Goal: Information Seeking & Learning: Learn about a topic

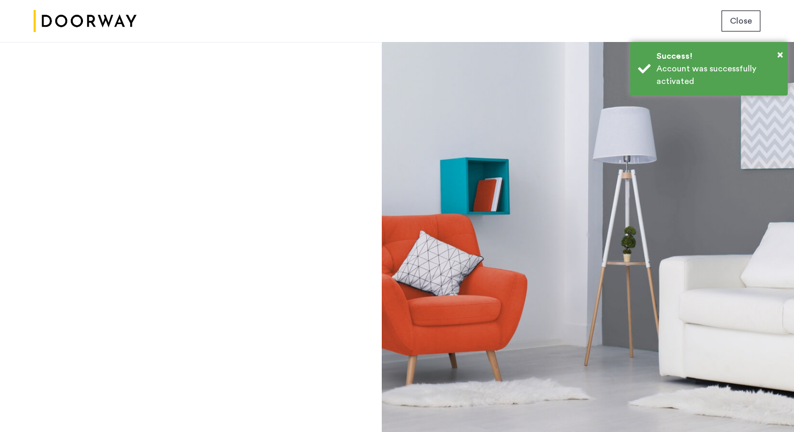
scroll to position [2, 0]
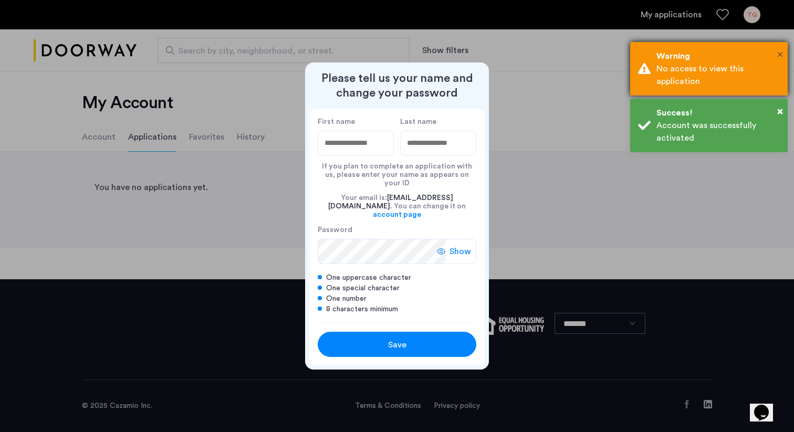
click at [781, 55] on span "×" at bounding box center [780, 54] width 6 height 11
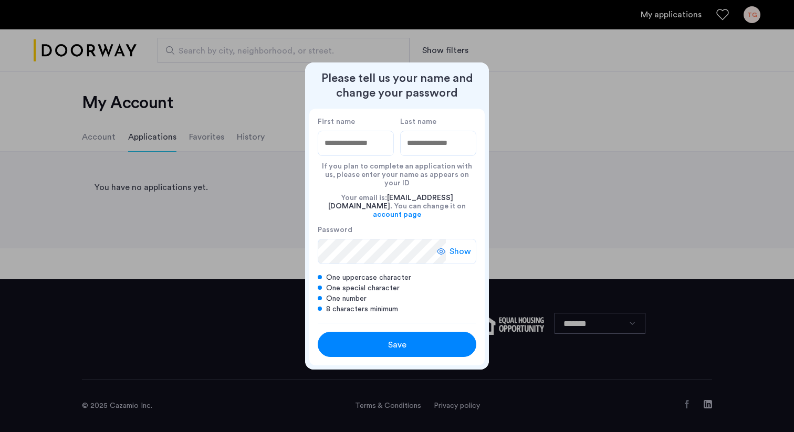
click at [380, 156] on input "First name" at bounding box center [356, 143] width 76 height 25
click at [560, 151] on div at bounding box center [397, 216] width 794 height 432
click at [362, 151] on input "First name" at bounding box center [356, 143] width 76 height 25
type input "*******"
click at [425, 148] on input "Last name" at bounding box center [438, 143] width 76 height 25
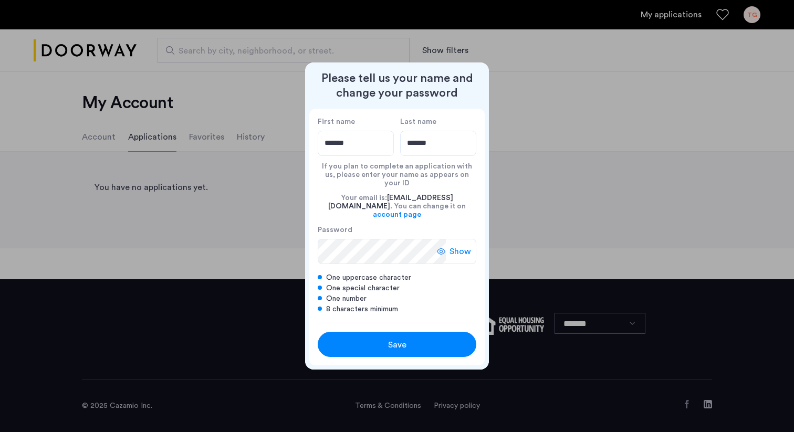
type input "*******"
click at [402, 339] on span "Save" at bounding box center [397, 345] width 18 height 13
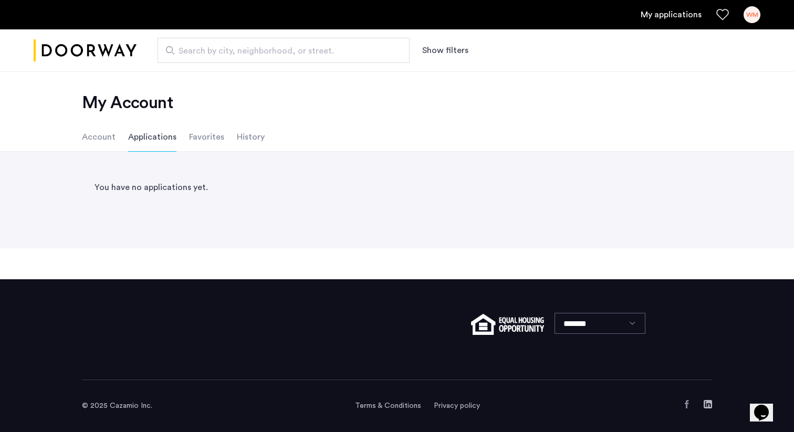
click at [666, 17] on link "My applications" at bounding box center [671, 14] width 61 height 13
click at [666, 16] on link "My applications" at bounding box center [671, 14] width 61 height 13
click at [100, 132] on li "Account" at bounding box center [99, 136] width 34 height 29
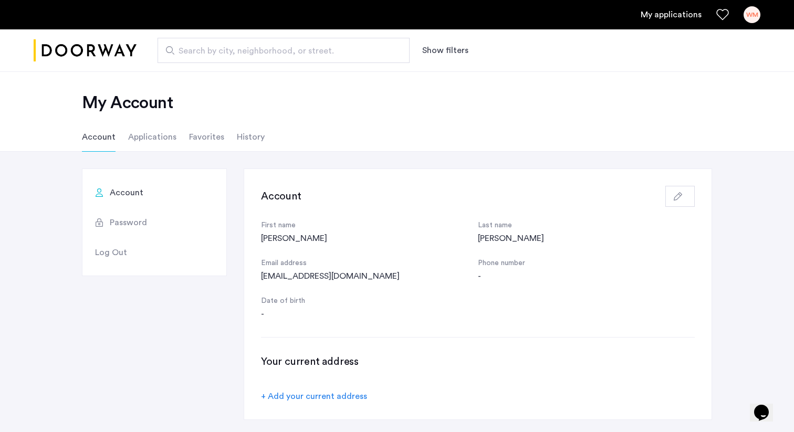
click at [144, 139] on li "Applications" at bounding box center [152, 136] width 48 height 29
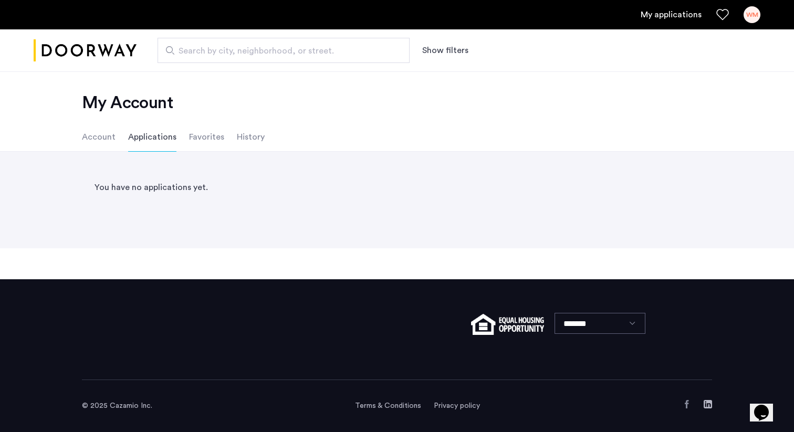
click at [194, 134] on li "Favorites" at bounding box center [206, 136] width 35 height 29
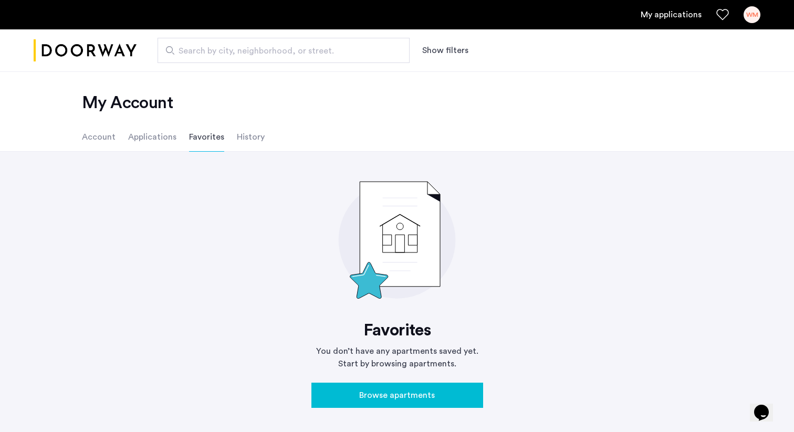
click at [244, 131] on li "History" at bounding box center [251, 136] width 28 height 29
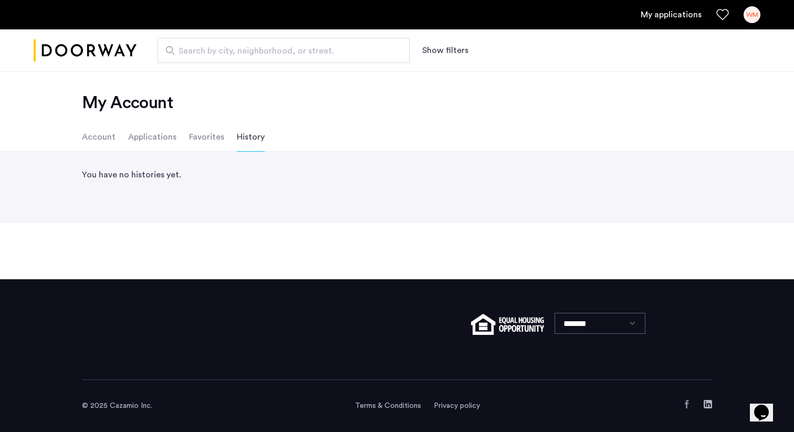
click at [215, 133] on li "Favorites" at bounding box center [206, 136] width 35 height 29
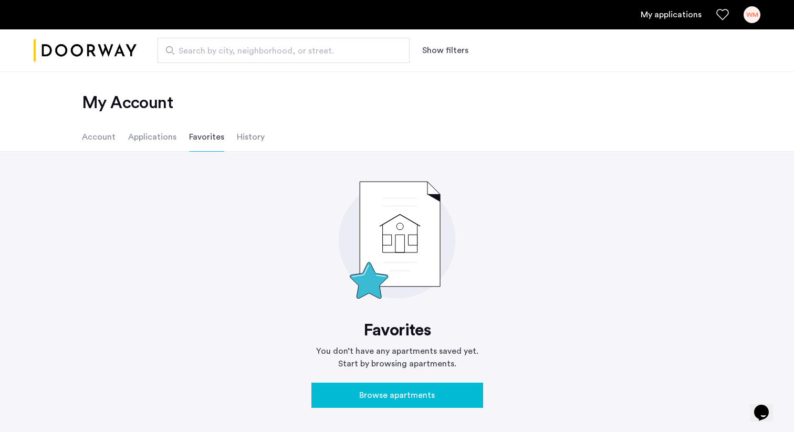
click at [164, 134] on li "Applications" at bounding box center [152, 136] width 48 height 29
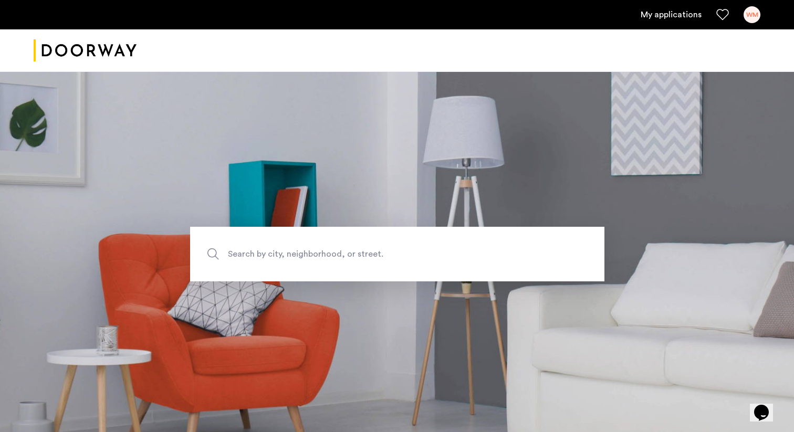
click at [662, 15] on link "My applications" at bounding box center [671, 14] width 61 height 13
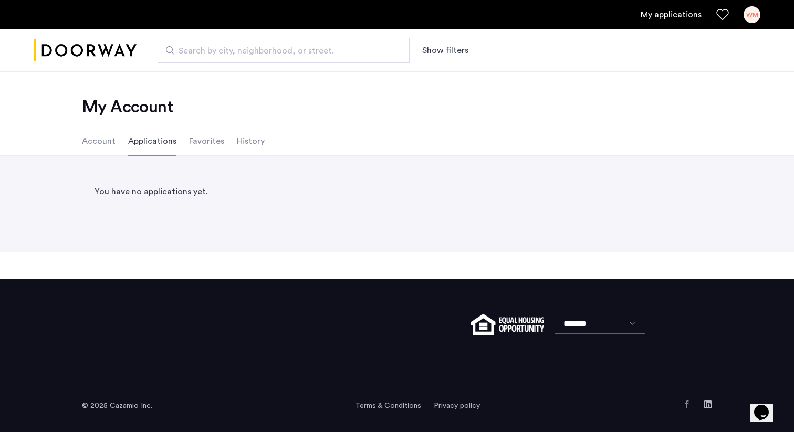
click at [751, 8] on div "WM" at bounding box center [752, 14] width 17 height 17
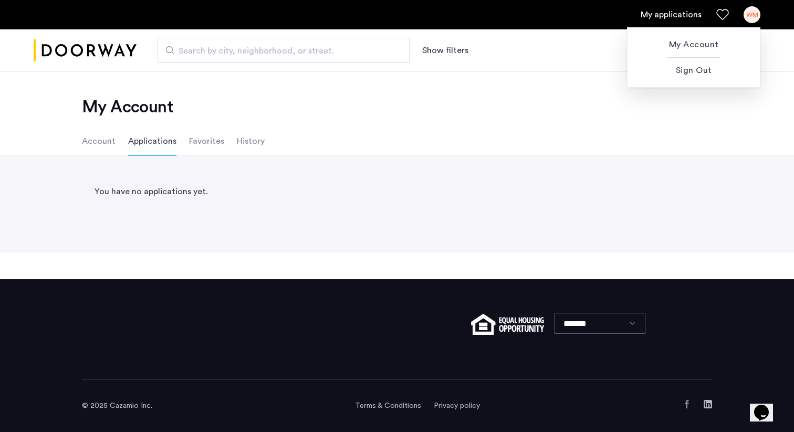
click at [714, 17] on div at bounding box center [397, 216] width 794 height 432
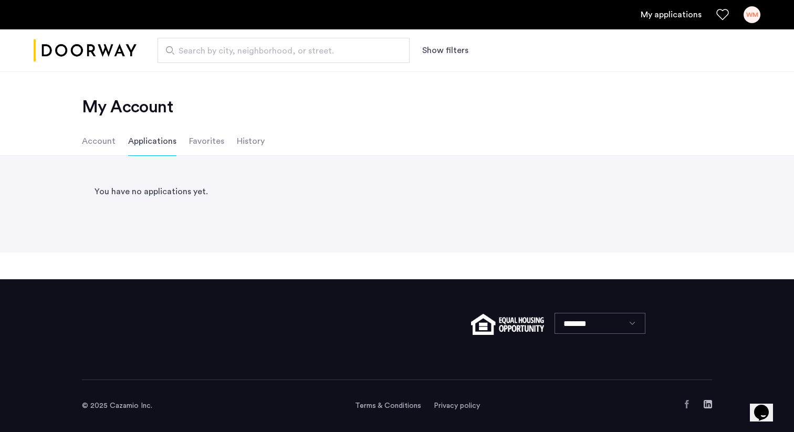
click at [722, 14] on icon "Favorites" at bounding box center [723, 14] width 13 height 13
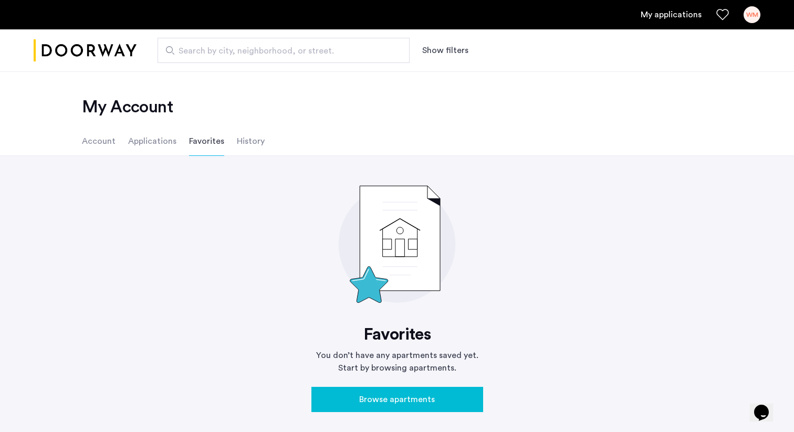
click at [337, 390] on button "Browse apartments" at bounding box center [398, 399] width 172 height 25
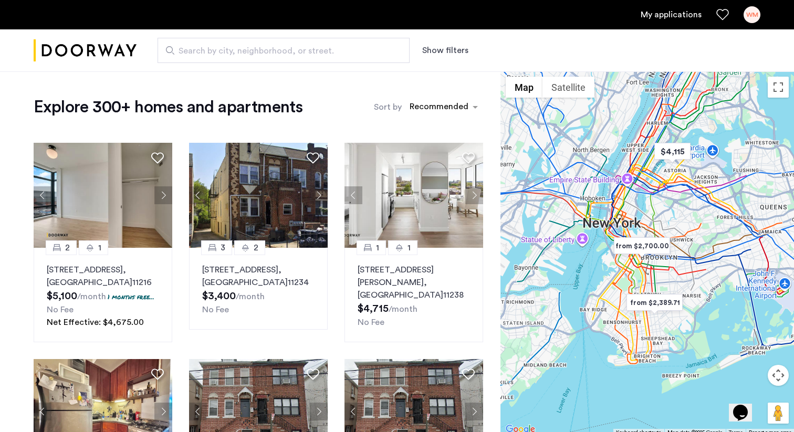
click at [208, 48] on span "Search by city, neighborhood, or street." at bounding box center [280, 51] width 202 height 13
click at [208, 48] on input "Search by city, neighborhood, or street." at bounding box center [284, 50] width 252 height 25
type input "**********"
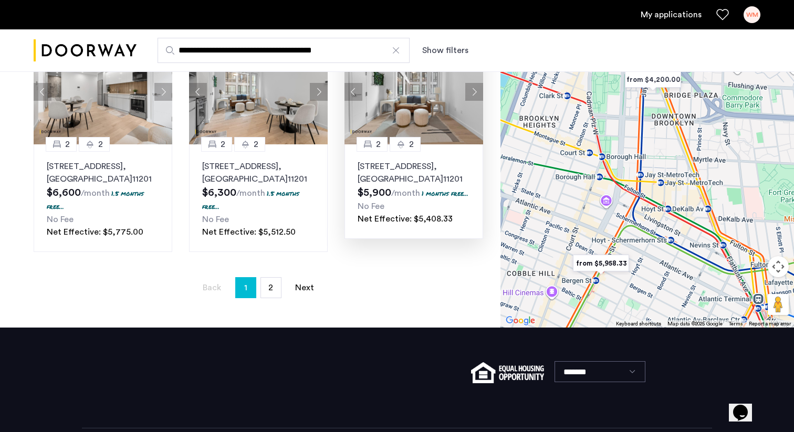
scroll to position [791, 0]
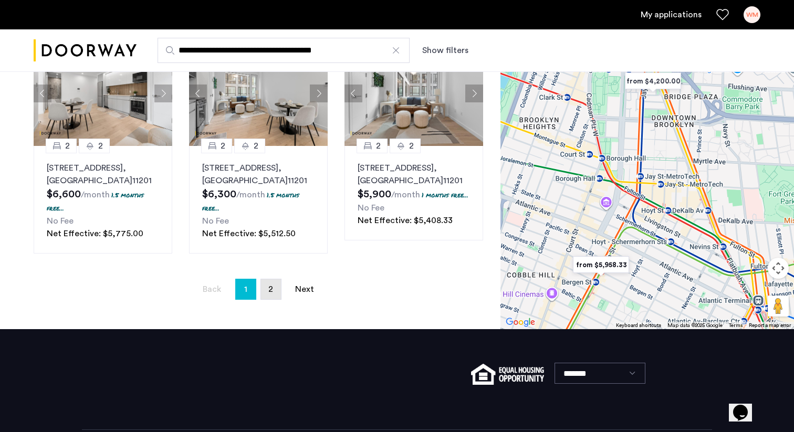
click at [274, 288] on link "page 2" at bounding box center [271, 289] width 20 height 20
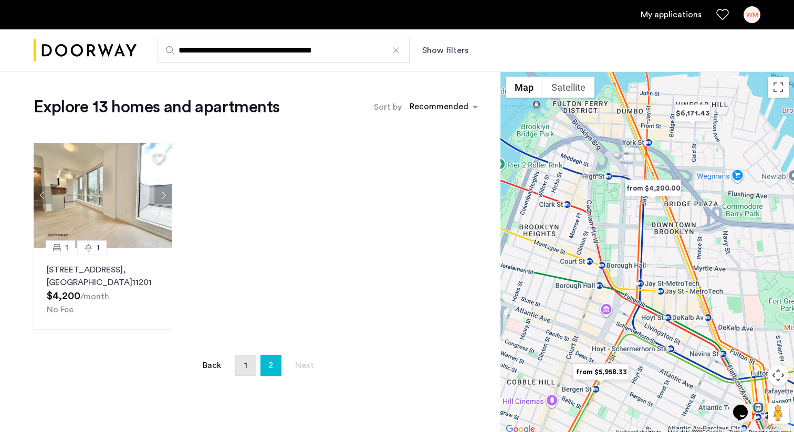
click at [246, 368] on span "1" at bounding box center [245, 365] width 3 height 8
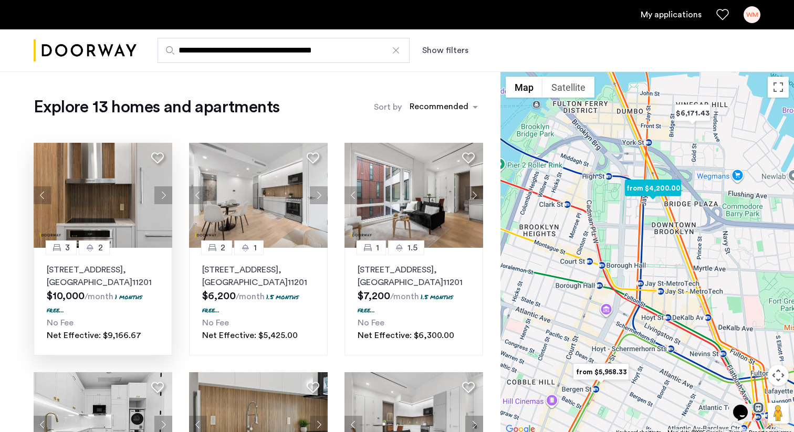
click at [163, 195] on button "Next apartment" at bounding box center [163, 195] width 18 height 18
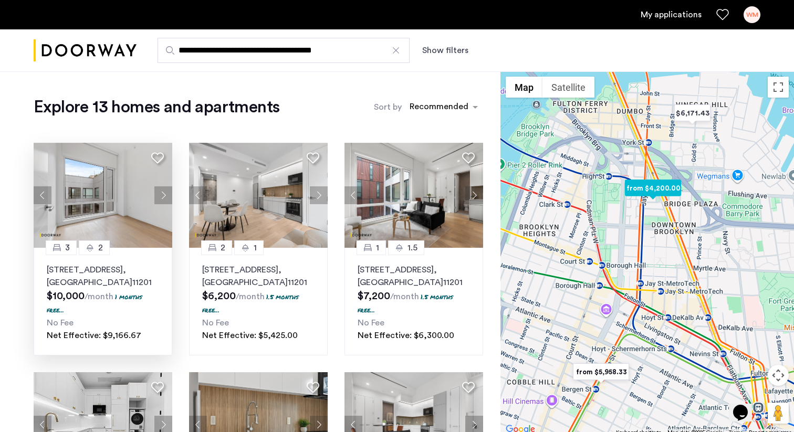
click at [163, 195] on button "Next apartment" at bounding box center [163, 195] width 18 height 18
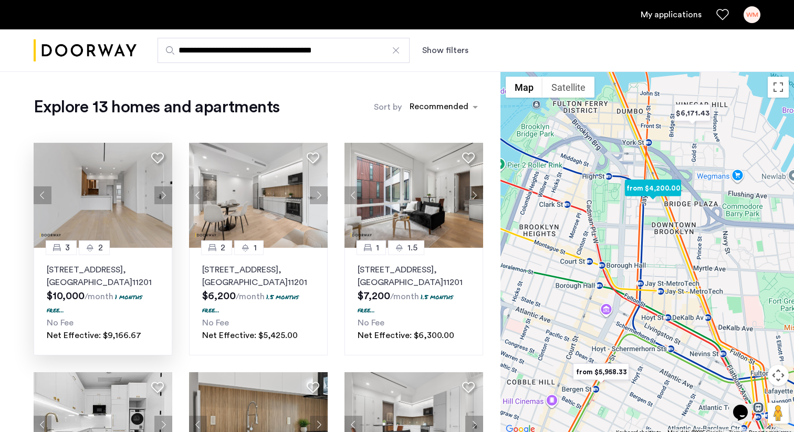
click at [163, 195] on button "Next apartment" at bounding box center [163, 195] width 18 height 18
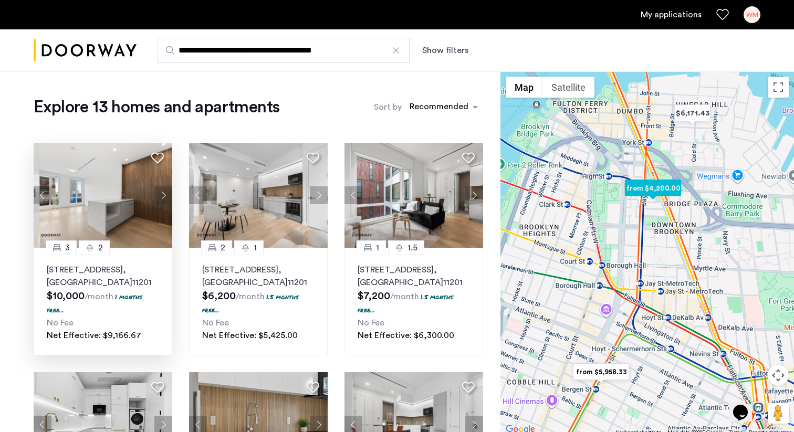
click at [163, 195] on button "Next apartment" at bounding box center [163, 195] width 18 height 18
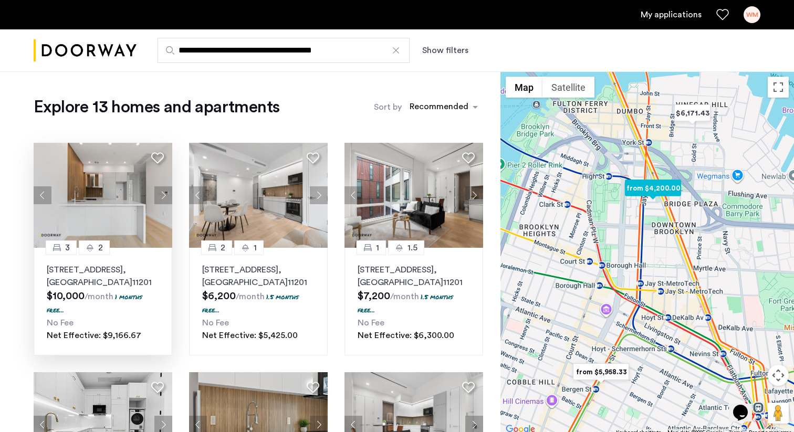
click at [163, 195] on button "Next apartment" at bounding box center [163, 195] width 18 height 18
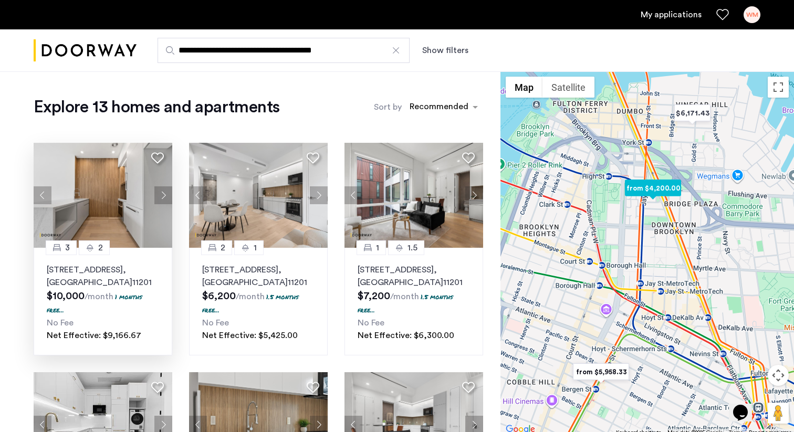
click at [163, 195] on button "Next apartment" at bounding box center [163, 195] width 18 height 18
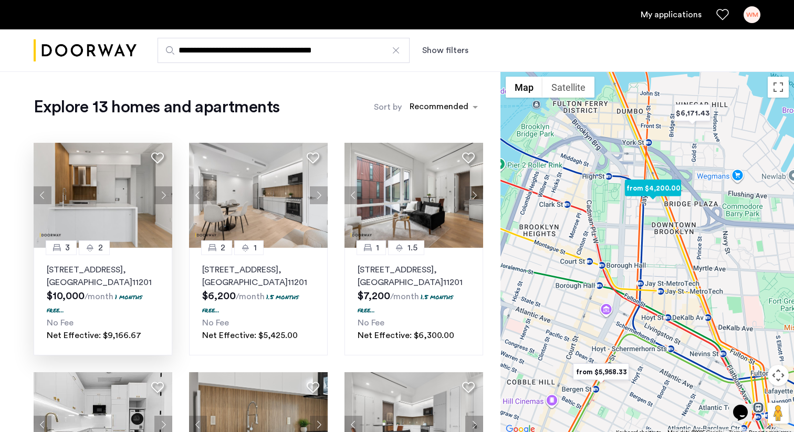
click at [163, 195] on button "Next apartment" at bounding box center [163, 195] width 18 height 18
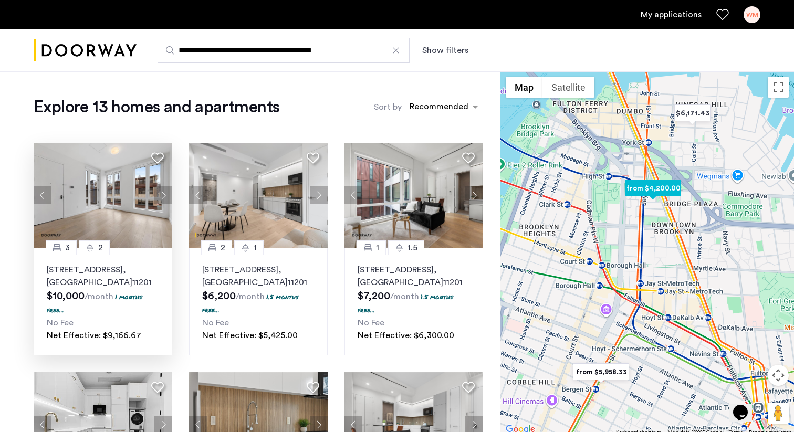
click at [163, 195] on button "Next apartment" at bounding box center [163, 195] width 18 height 18
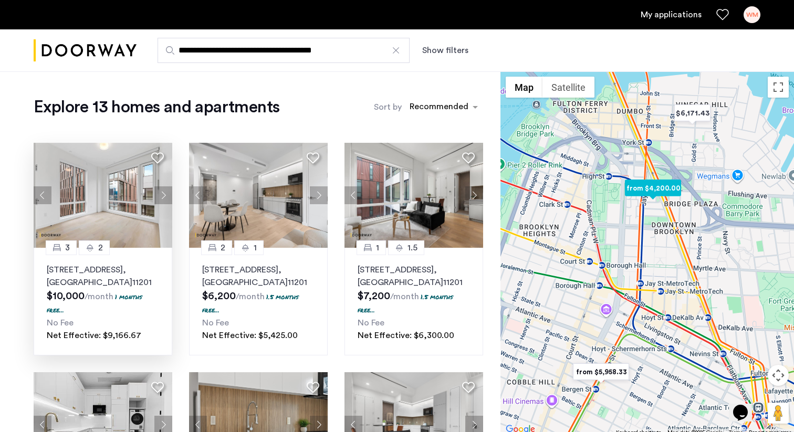
click at [163, 195] on button "Next apartment" at bounding box center [163, 195] width 18 height 18
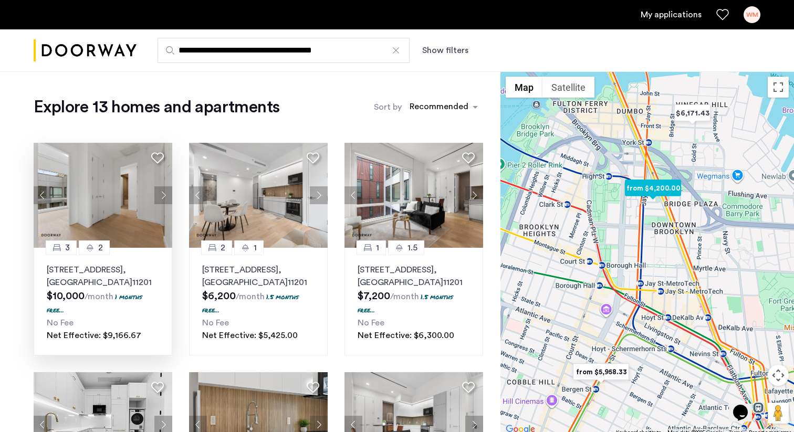
click at [163, 195] on button "Next apartment" at bounding box center [163, 195] width 18 height 18
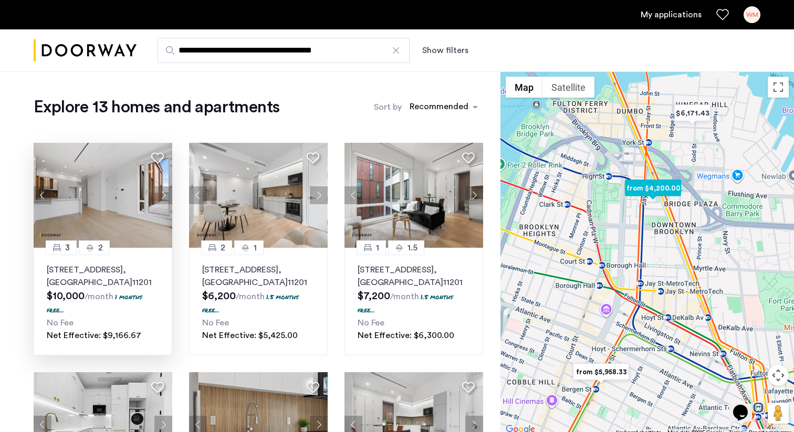
click at [163, 195] on button "Next apartment" at bounding box center [163, 195] width 18 height 18
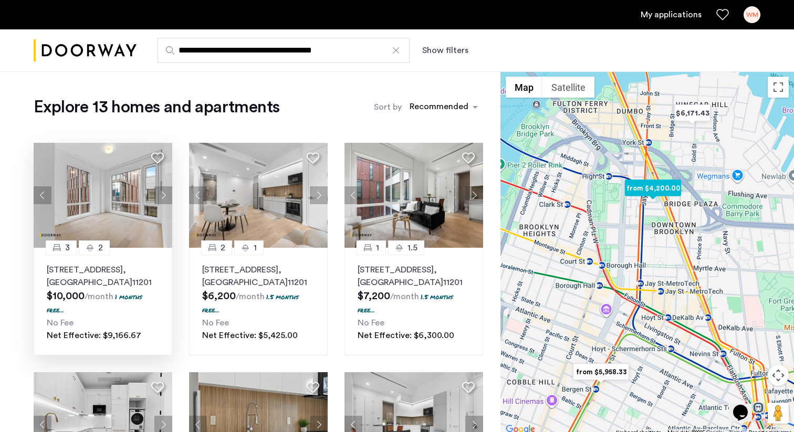
click at [163, 195] on button "Next apartment" at bounding box center [163, 195] width 18 height 18
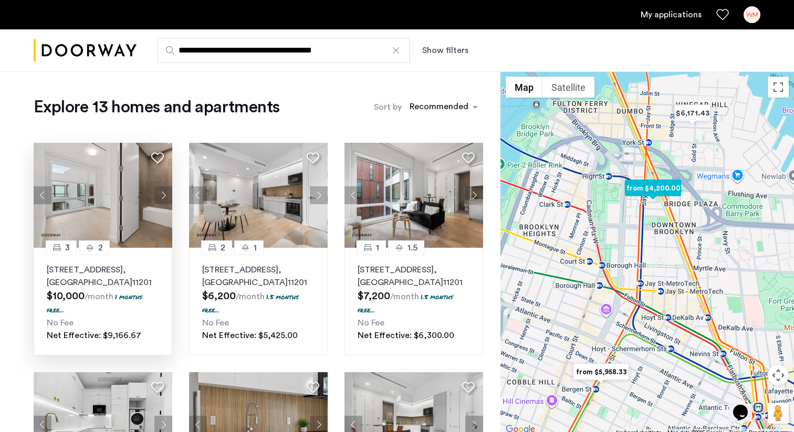
click at [163, 195] on button "Next apartment" at bounding box center [163, 195] width 18 height 18
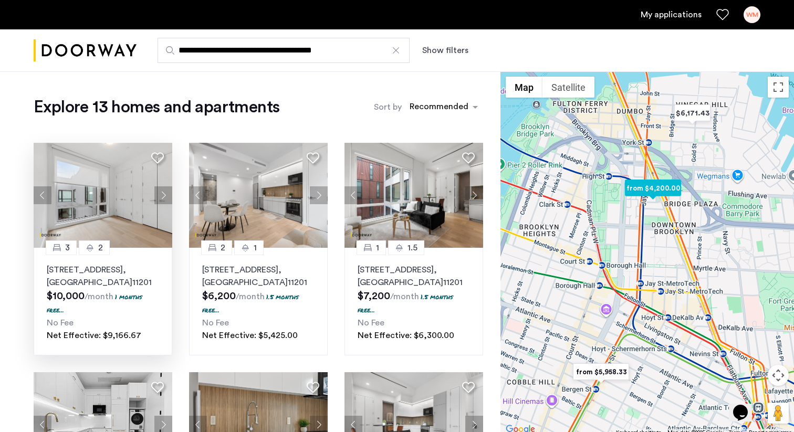
click at [163, 195] on button "Next apartment" at bounding box center [163, 195] width 18 height 18
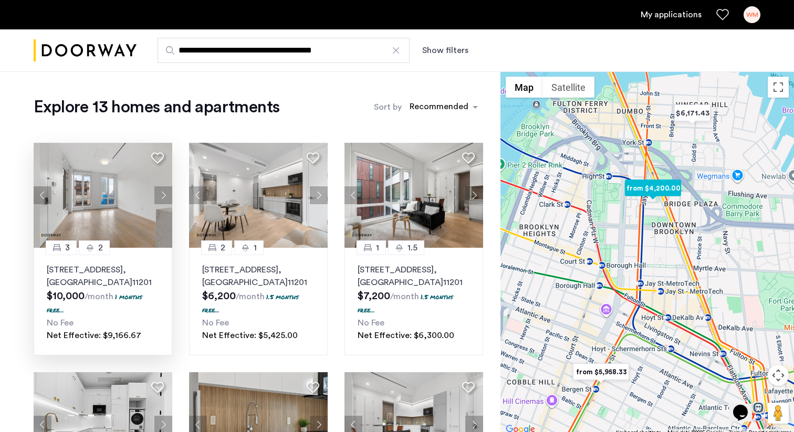
click at [163, 195] on button "Next apartment" at bounding box center [163, 195] width 18 height 18
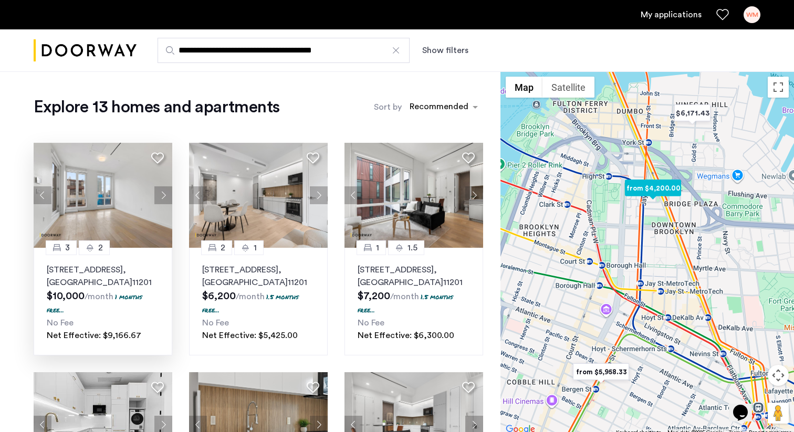
click at [163, 195] on button "Next apartment" at bounding box center [163, 195] width 18 height 18
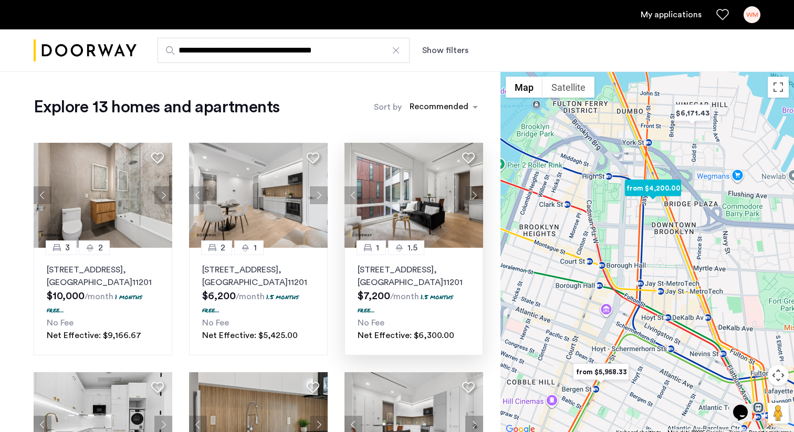
click at [473, 191] on button "Next apartment" at bounding box center [474, 195] width 18 height 18
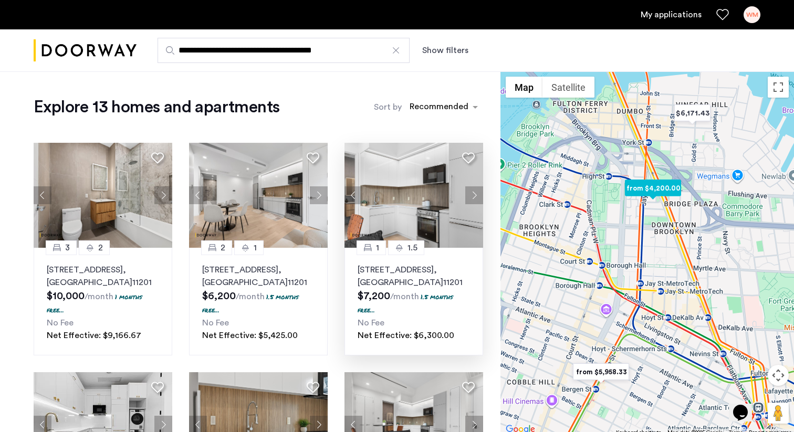
click at [473, 191] on button "Next apartment" at bounding box center [474, 195] width 18 height 18
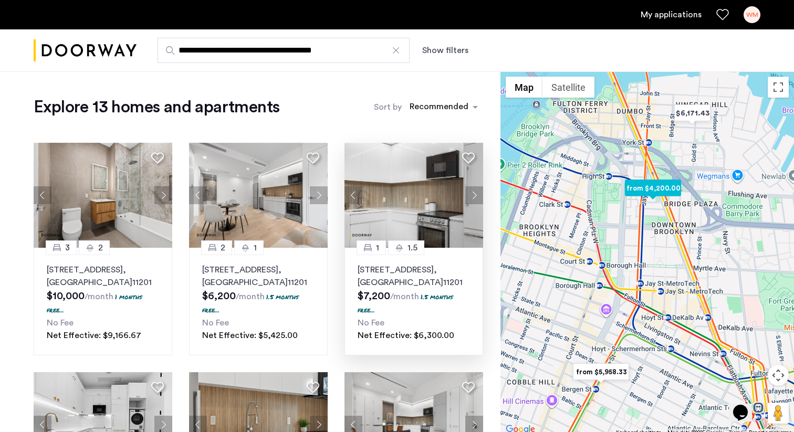
click at [473, 191] on button "Next apartment" at bounding box center [474, 195] width 18 height 18
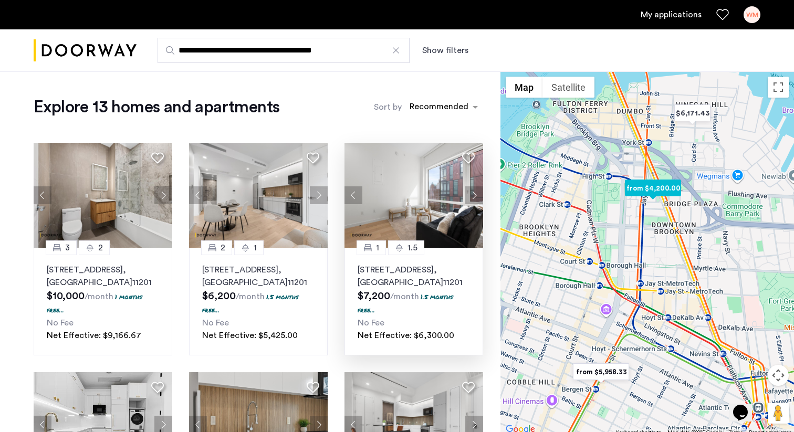
click at [473, 191] on button "Next apartment" at bounding box center [474, 195] width 18 height 18
